Goal: Task Accomplishment & Management: Use online tool/utility

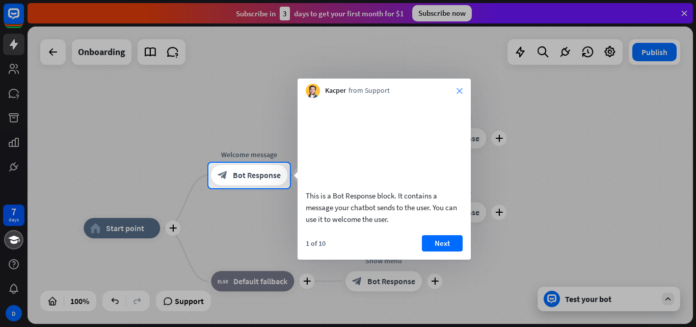
click at [461, 89] on icon "close" at bounding box center [460, 91] width 6 height 6
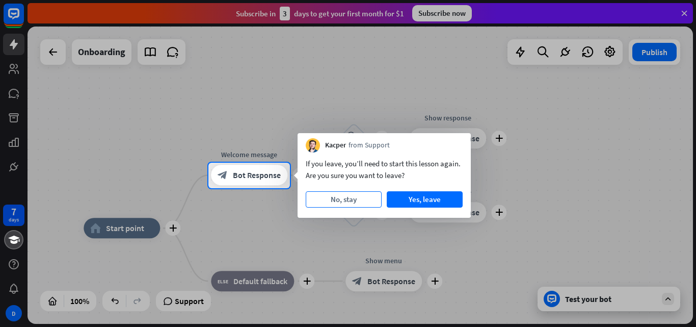
click at [356, 201] on button "No, stay" at bounding box center [344, 199] width 76 height 16
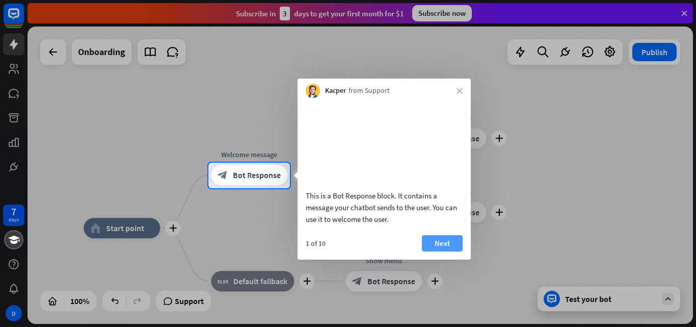
click at [440, 251] on button "Next" at bounding box center [442, 243] width 41 height 16
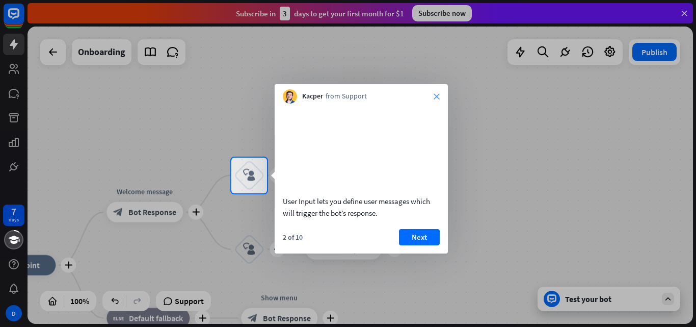
click at [438, 93] on icon "close" at bounding box center [437, 96] width 6 height 6
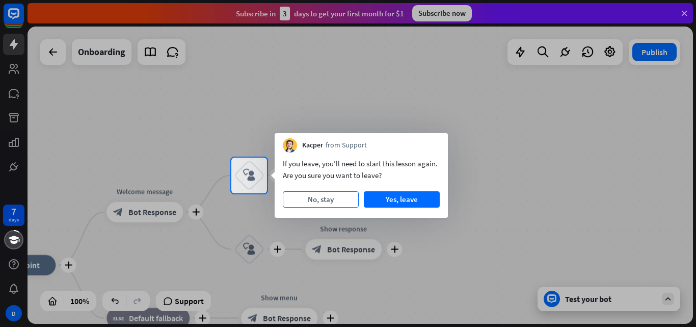
click at [336, 201] on button "No, stay" at bounding box center [321, 199] width 76 height 16
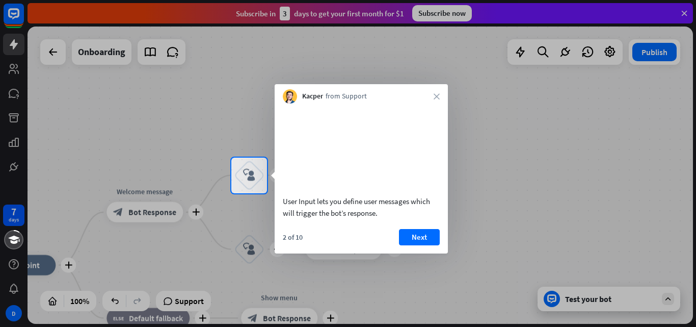
click at [439, 92] on div "Kacper from Support close" at bounding box center [361, 93] width 173 height 19
click at [436, 97] on icon "close" at bounding box center [437, 96] width 6 height 6
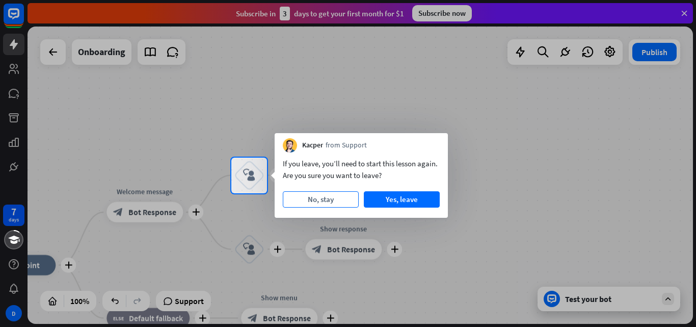
click at [327, 202] on button "No, stay" at bounding box center [321, 199] width 76 height 16
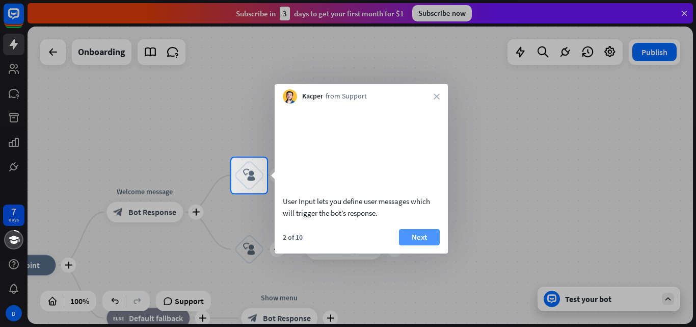
click at [419, 245] on button "Next" at bounding box center [419, 237] width 41 height 16
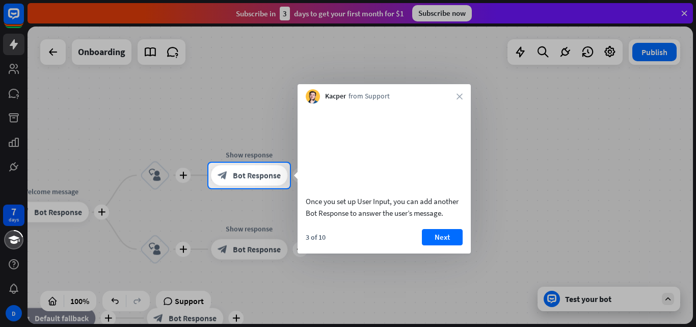
click at [464, 93] on div "Kacper from Support close" at bounding box center [384, 93] width 173 height 19
click at [461, 96] on icon "close" at bounding box center [460, 96] width 6 height 6
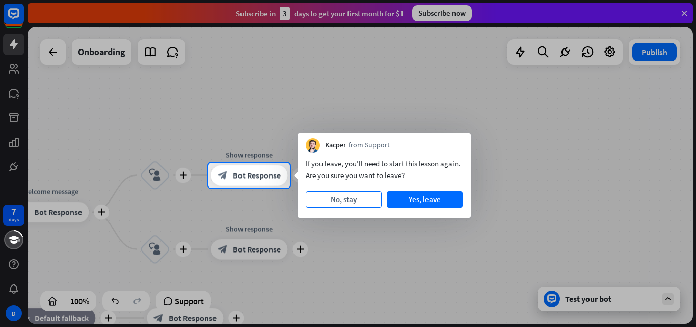
click at [353, 193] on button "No, stay" at bounding box center [344, 199] width 76 height 16
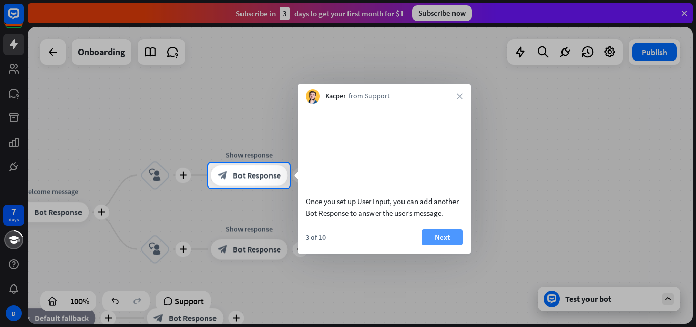
click at [436, 245] on button "Next" at bounding box center [442, 237] width 41 height 16
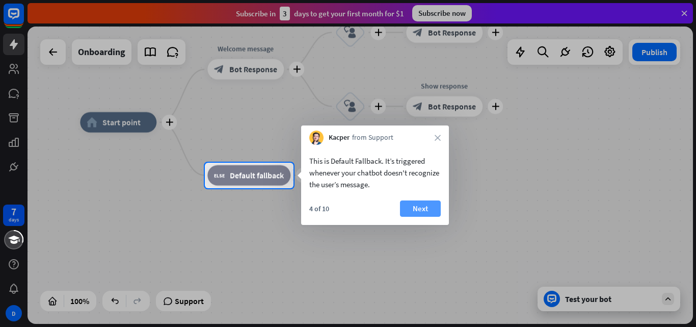
click at [423, 210] on button "Next" at bounding box center [420, 208] width 41 height 16
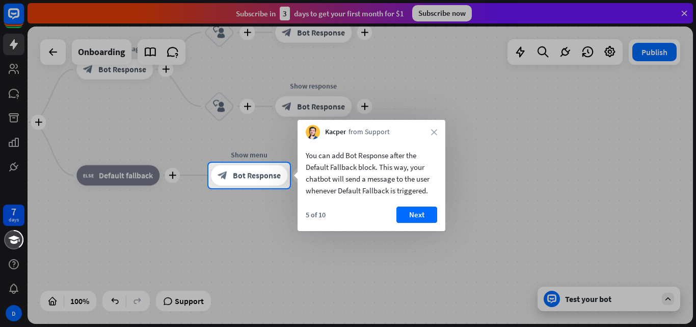
click at [423, 210] on button "Next" at bounding box center [417, 214] width 41 height 16
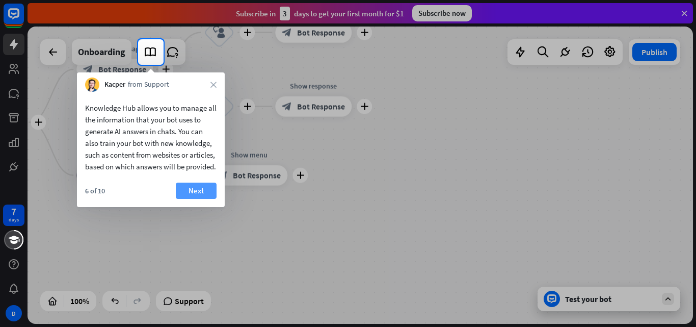
click at [197, 199] on button "Next" at bounding box center [196, 191] width 41 height 16
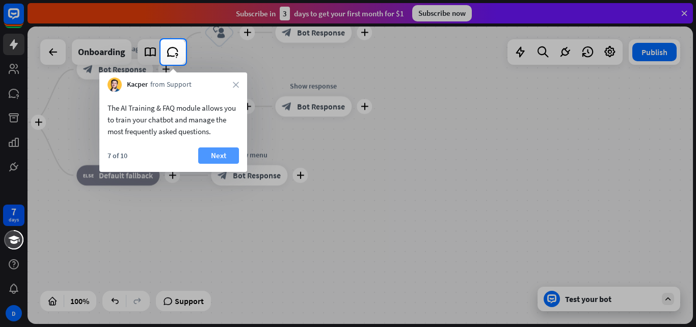
click at [217, 154] on button "Next" at bounding box center [218, 155] width 41 height 16
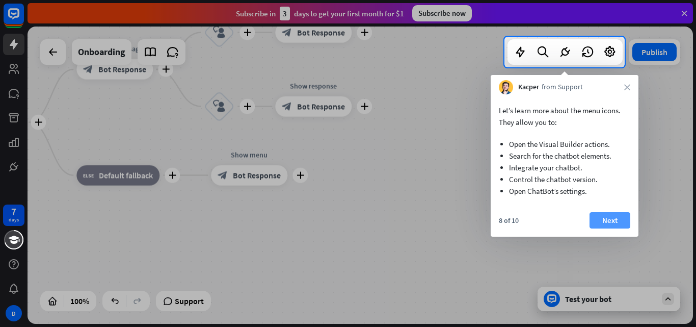
click at [614, 217] on button "Next" at bounding box center [610, 220] width 41 height 16
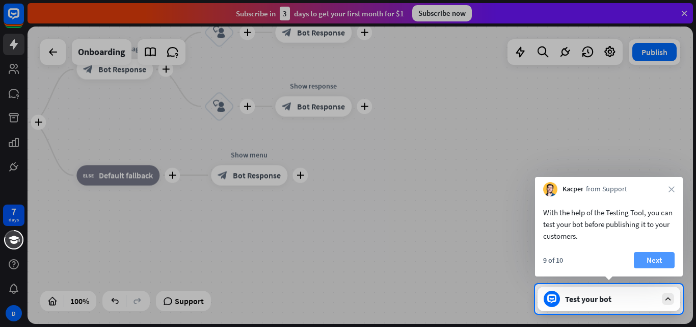
click at [646, 258] on button "Next" at bounding box center [654, 260] width 41 height 16
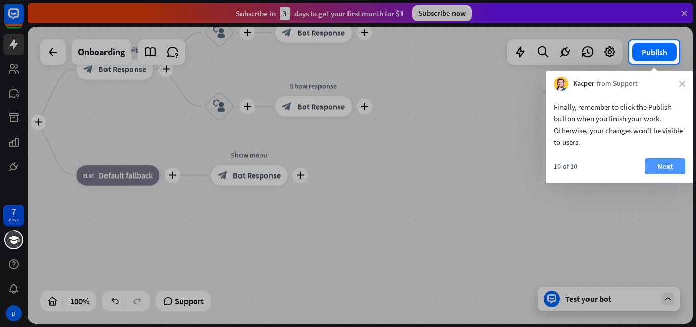
click at [668, 162] on button "Next" at bounding box center [665, 166] width 41 height 16
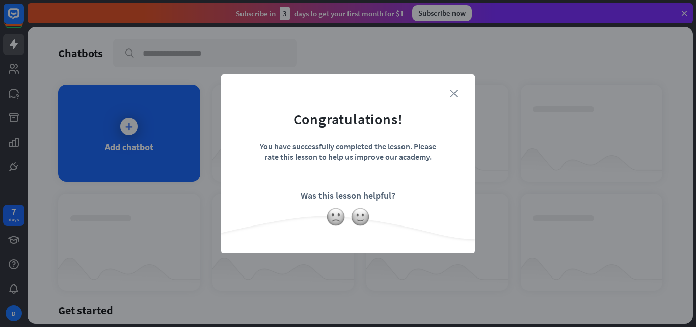
click at [455, 93] on icon "close" at bounding box center [454, 94] width 8 height 8
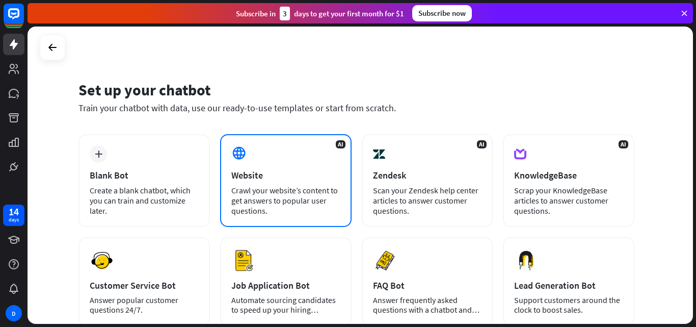
click at [253, 175] on div "Website" at bounding box center [285, 175] width 109 height 12
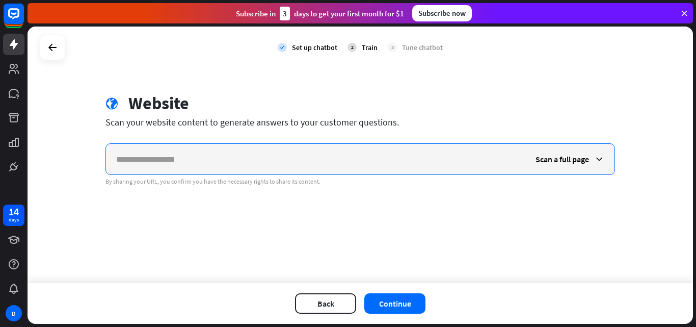
paste input "**********"
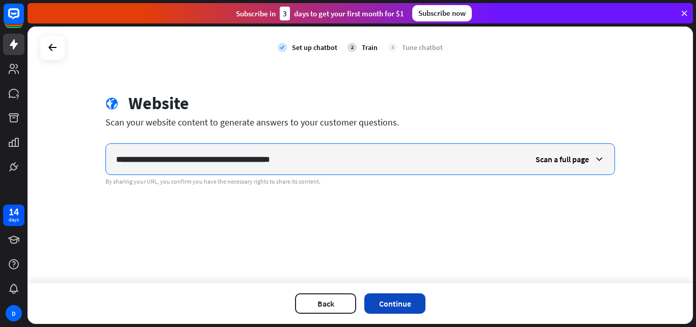
type input "**********"
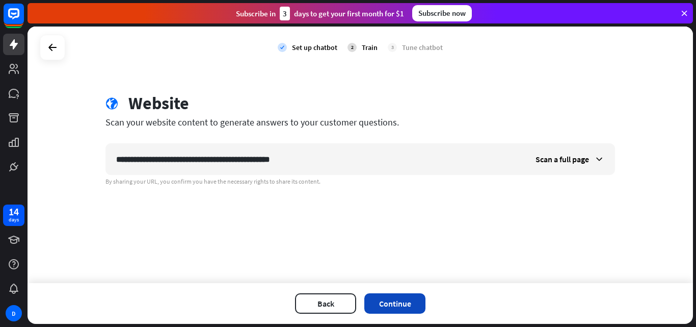
click at [399, 301] on button "Continue" at bounding box center [394, 303] width 61 height 20
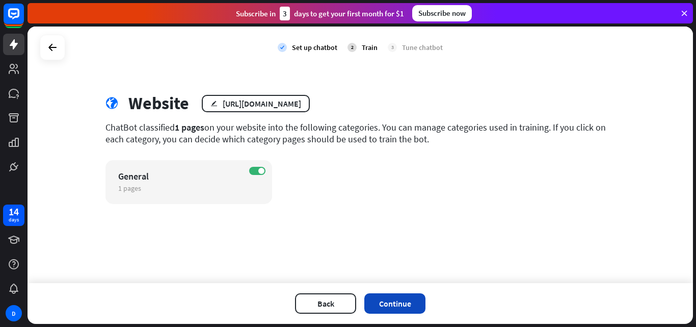
click at [396, 304] on button "Continue" at bounding box center [394, 303] width 61 height 20
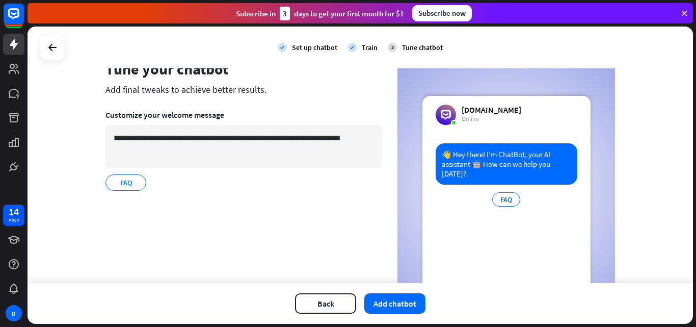
scroll to position [51, 0]
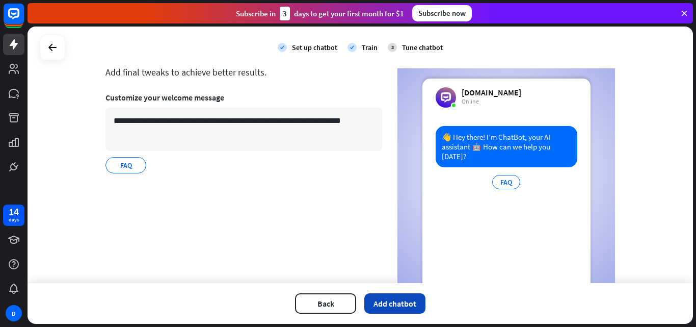
click at [386, 303] on button "Add chatbot" at bounding box center [394, 303] width 61 height 20
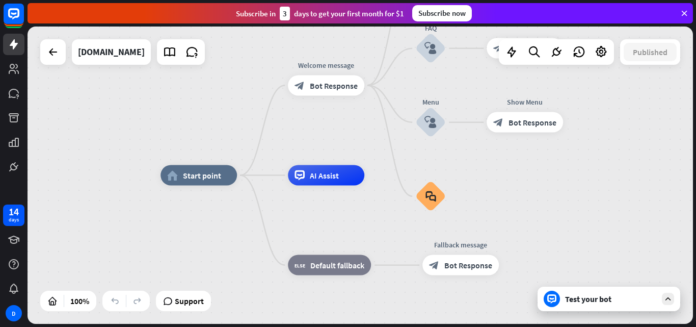
click at [630, 300] on div "Test your bot" at bounding box center [611, 299] width 92 height 10
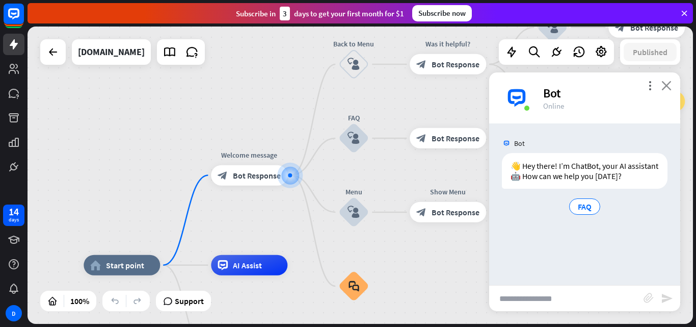
click at [667, 85] on icon "close" at bounding box center [667, 86] width 10 height 10
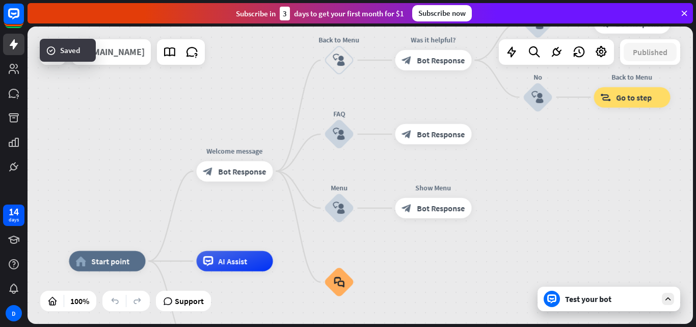
click at [145, 58] on div "digital-cloud-server.com" at bounding box center [111, 51] width 67 height 25
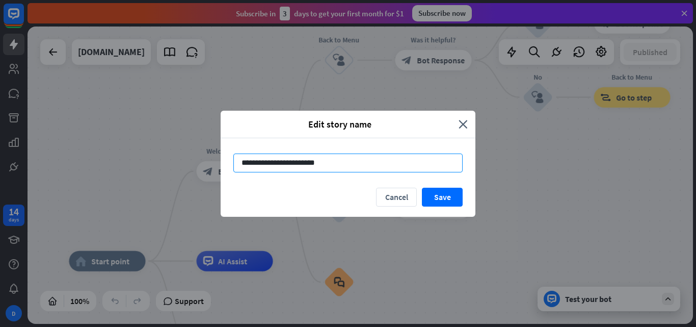
click at [328, 163] on input "**********" at bounding box center [347, 162] width 229 height 19
paste input "**********"
type input "**********"
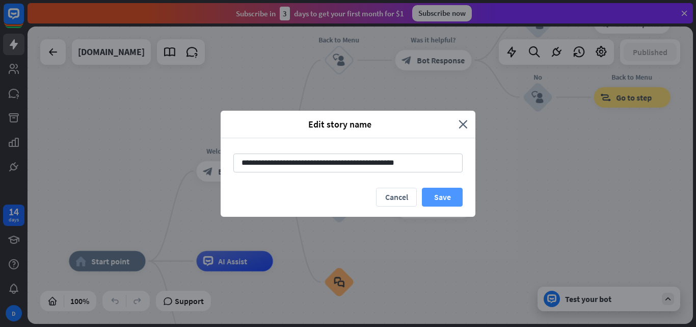
click at [447, 199] on button "Save" at bounding box center [442, 197] width 41 height 19
